Goal: Task Accomplishment & Management: Complete application form

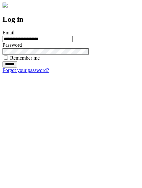
type input "**********"
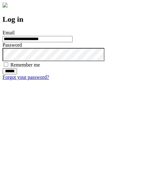
click at [17, 74] on input "******" at bounding box center [10, 71] width 14 height 6
